Goal: Information Seeking & Learning: Learn about a topic

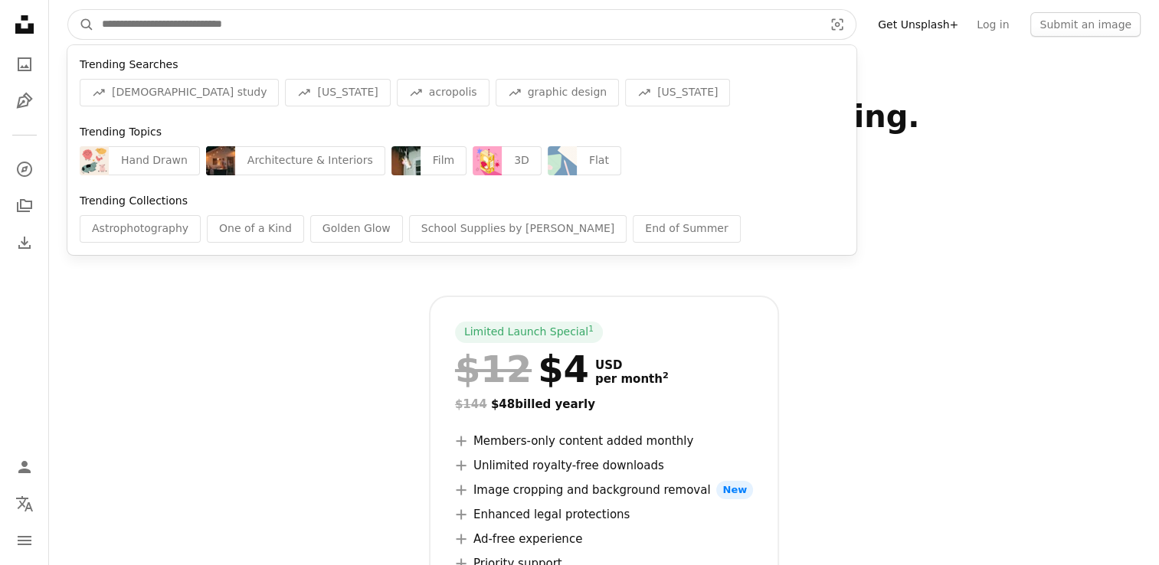
click at [341, 29] on input "Find visuals sitewide" at bounding box center [456, 24] width 725 height 29
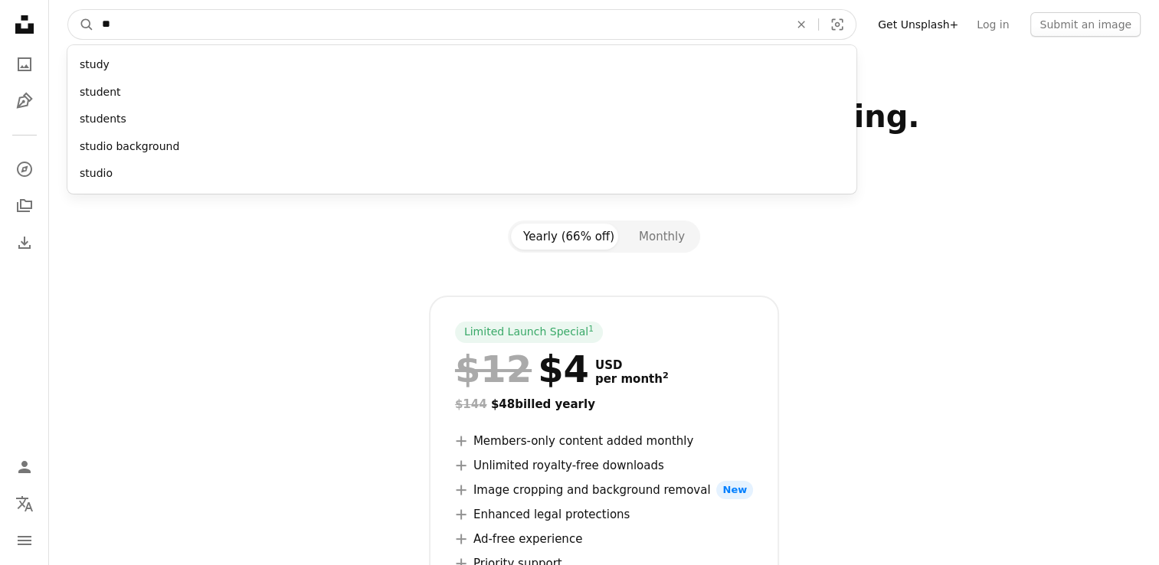
type input "*"
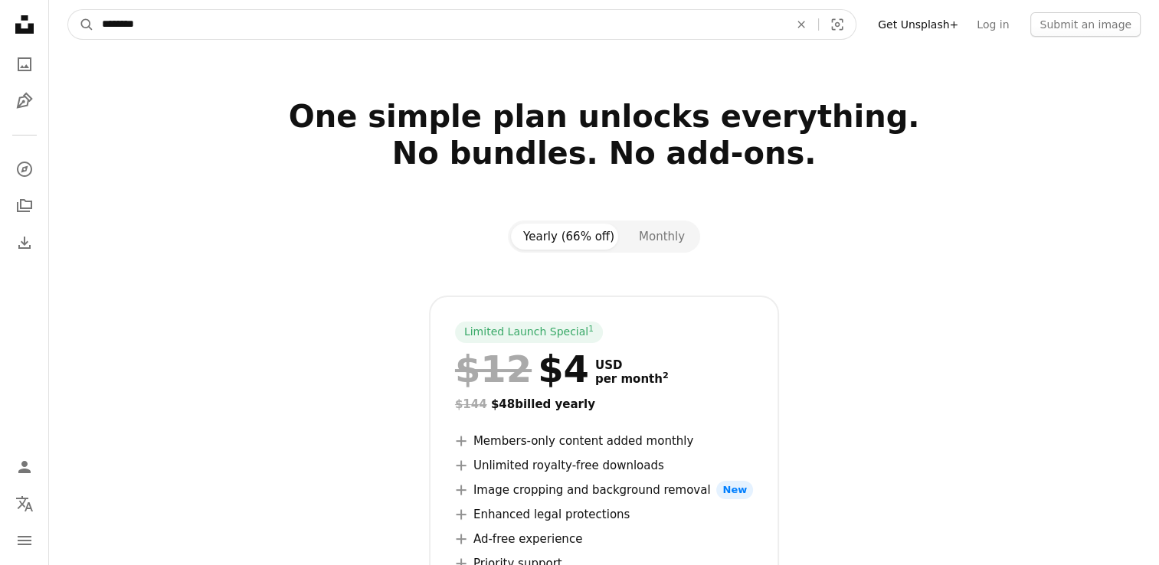
type input "*********"
click button "A magnifying glass" at bounding box center [81, 24] width 26 height 29
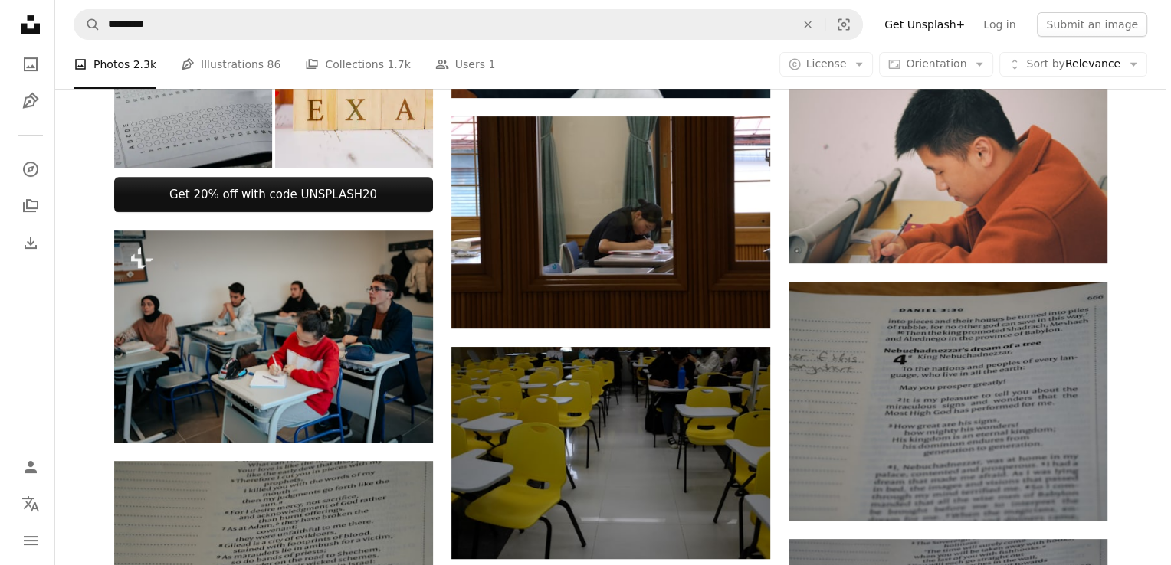
scroll to position [588, 0]
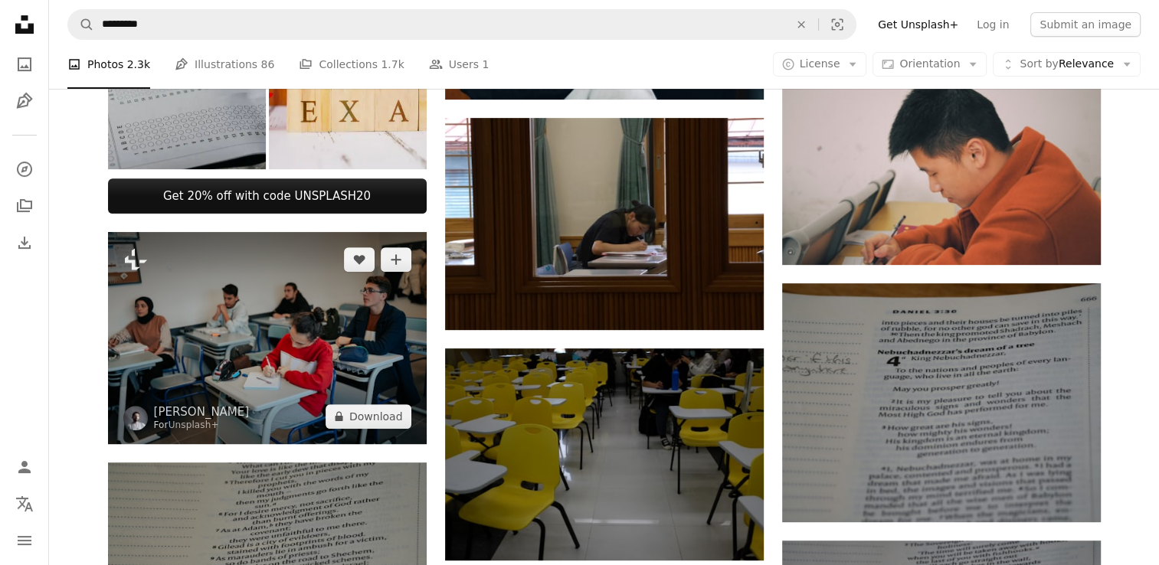
click at [228, 244] on img at bounding box center [267, 338] width 319 height 212
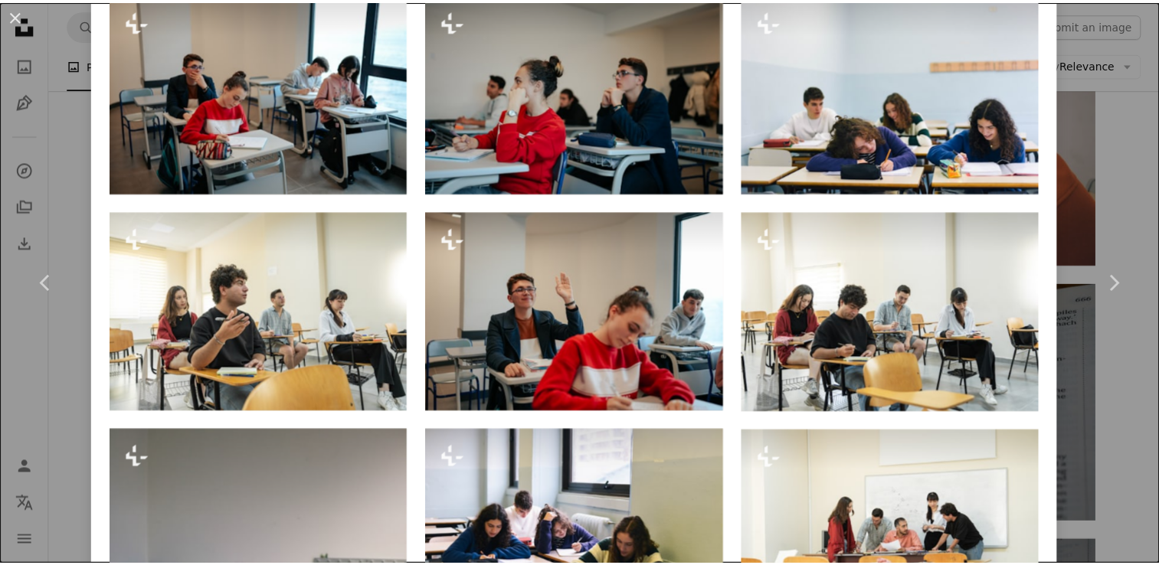
scroll to position [1099, 0]
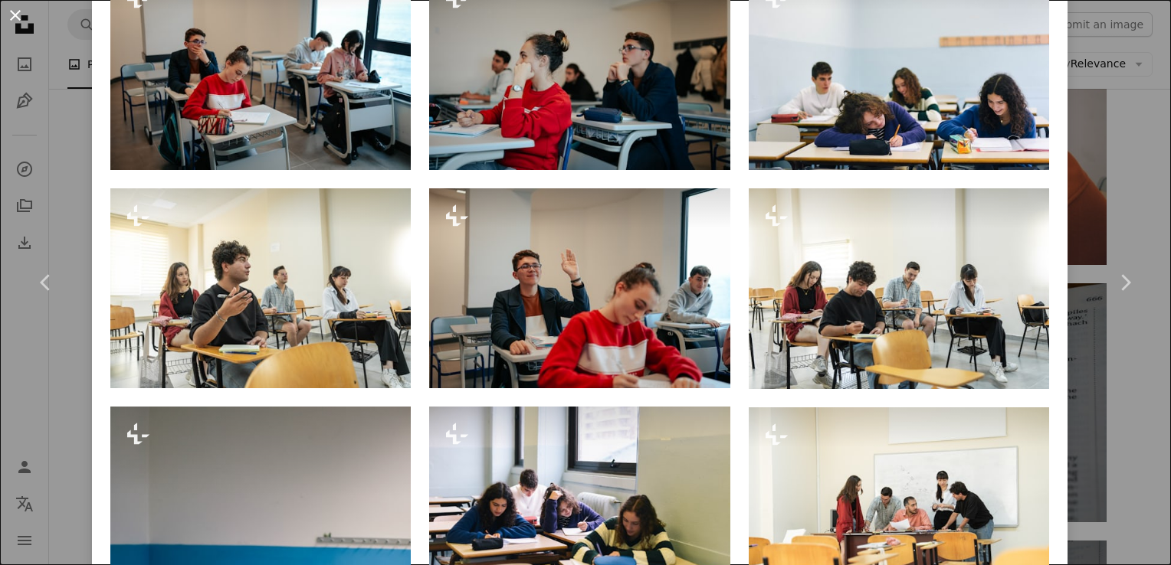
click at [11, 18] on button "An X shape" at bounding box center [15, 15] width 18 height 18
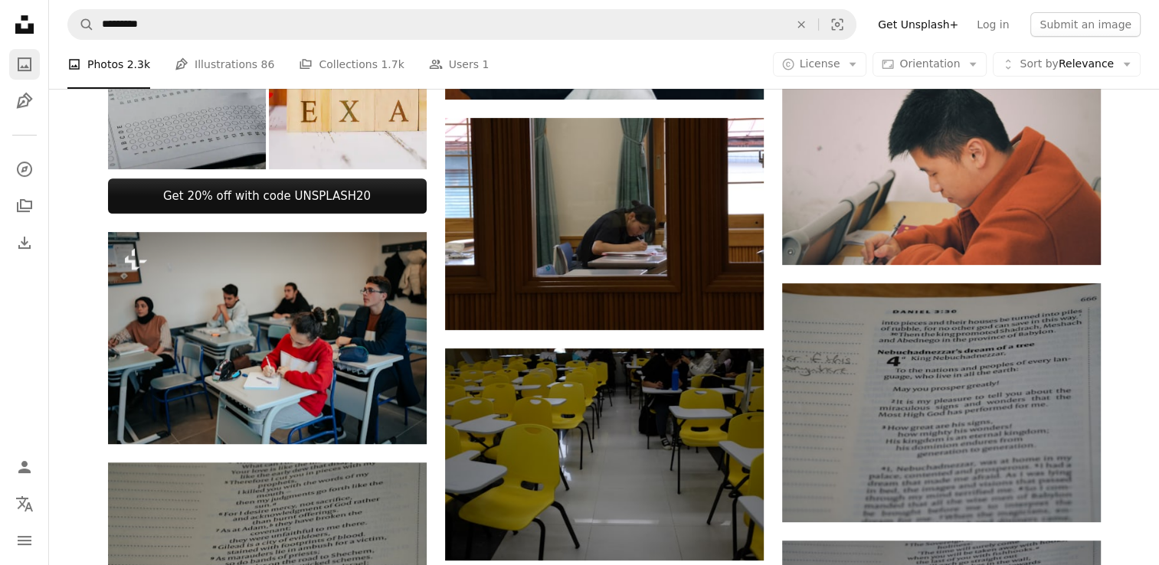
click at [23, 56] on icon "A photo" at bounding box center [24, 64] width 18 height 18
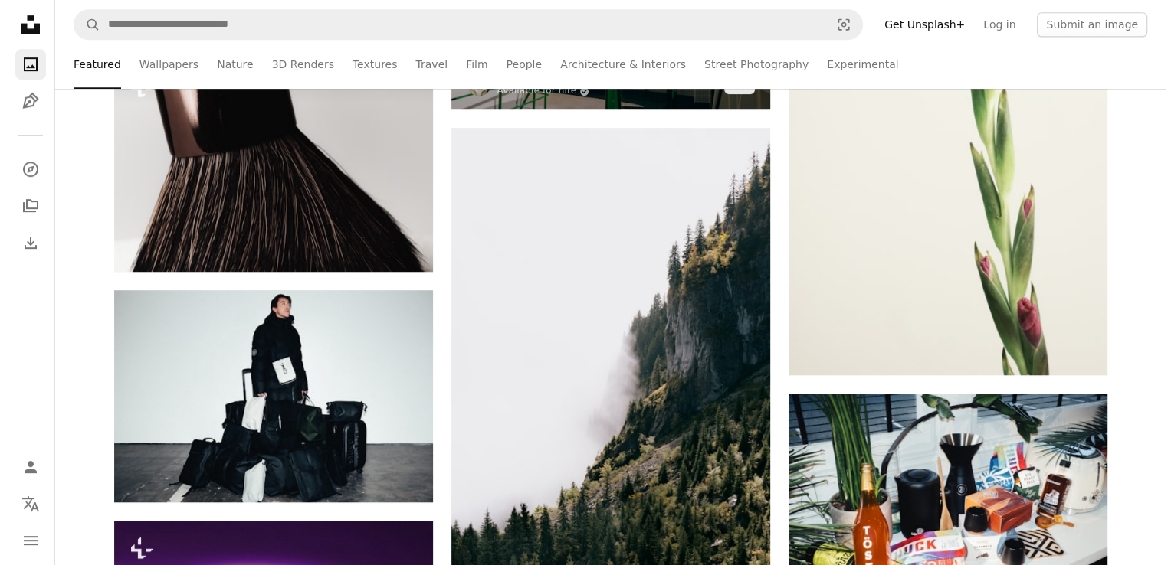
scroll to position [1000, 0]
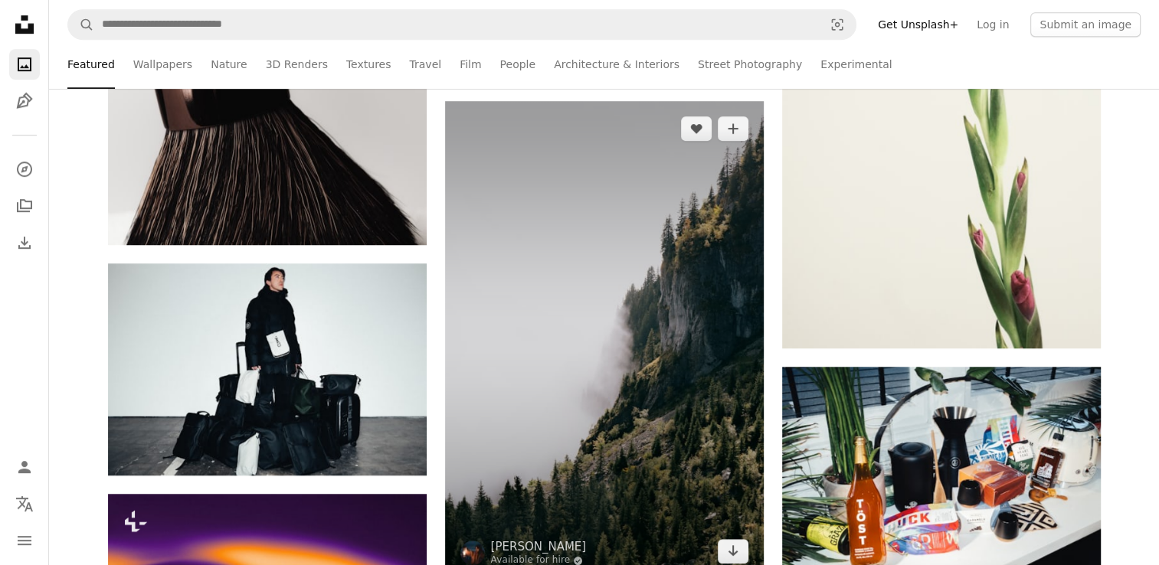
click at [573, 346] on img at bounding box center [604, 340] width 319 height 478
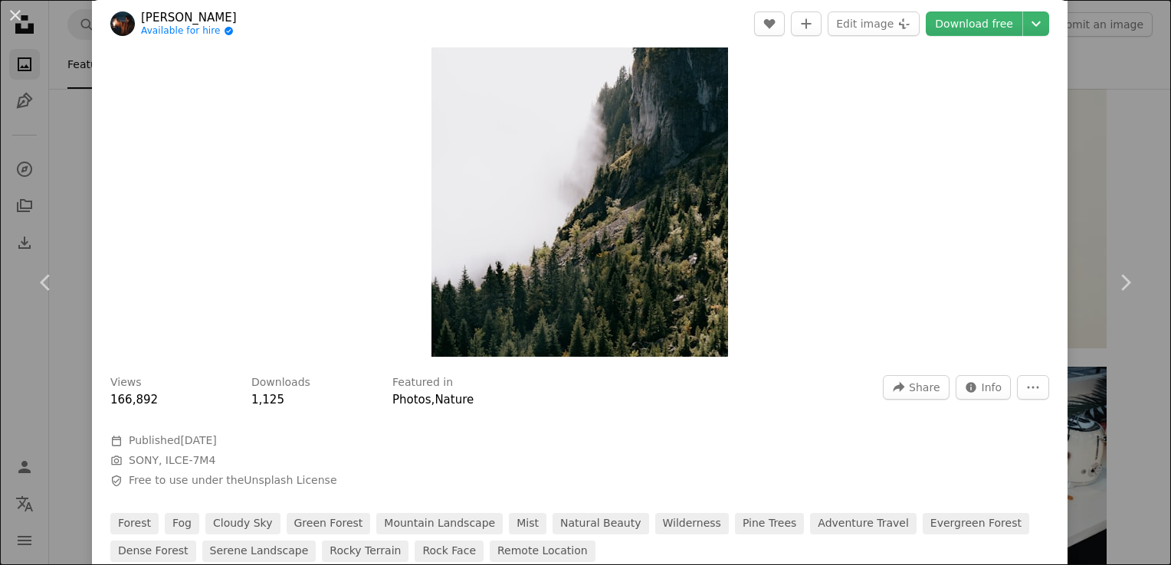
scroll to position [162, 0]
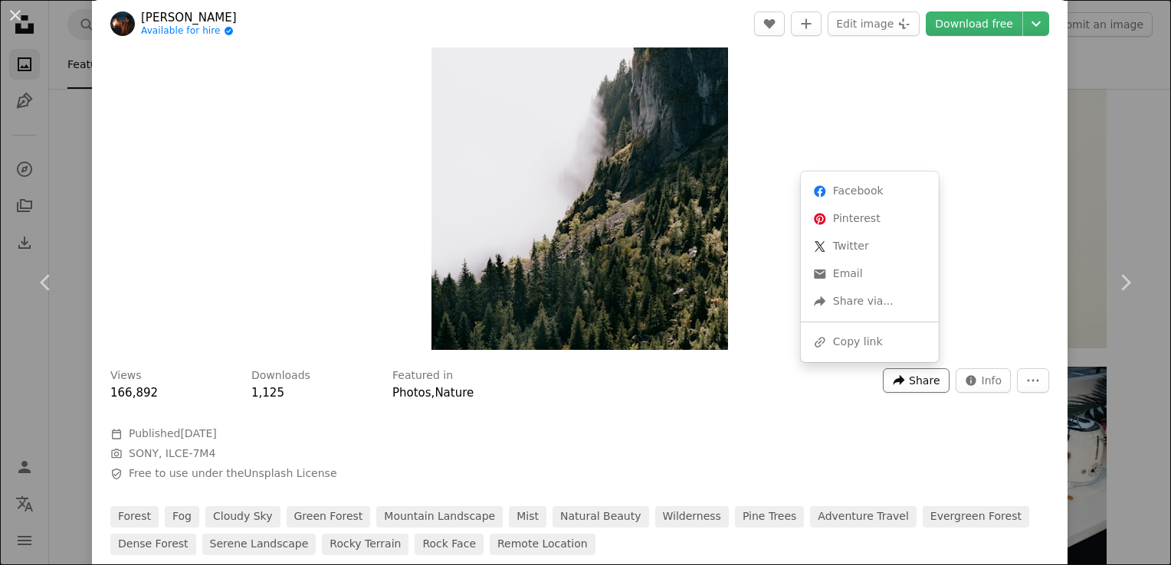
click at [892, 374] on icon "A forward-right arrow" at bounding box center [899, 381] width 14 height 14
click at [856, 350] on div "A URL sharing icon (chains) Copy link" at bounding box center [870, 343] width 126 height 28
